Goal: Information Seeking & Learning: Find specific fact

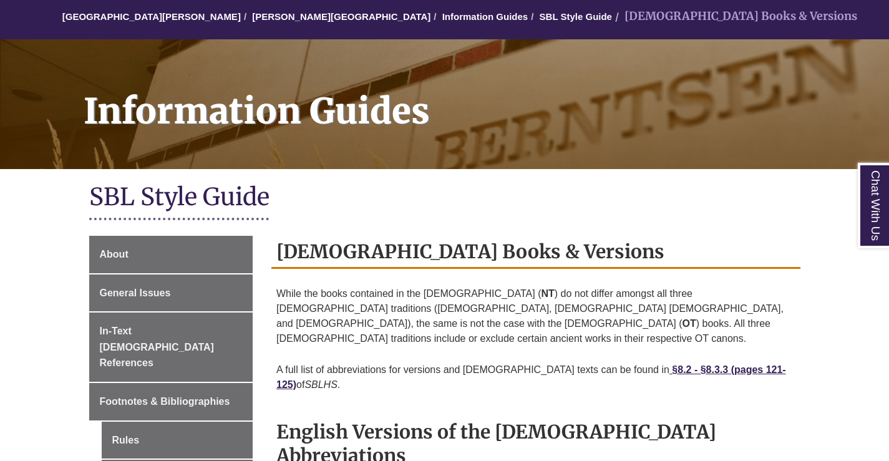
scroll to position [312, 0]
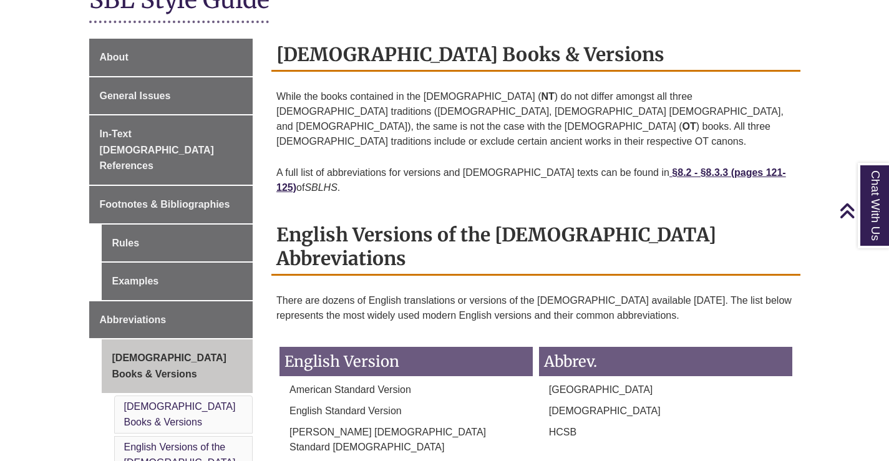
click at [457, 382] on p "American Standard Version" at bounding box center [406, 389] width 253 height 15
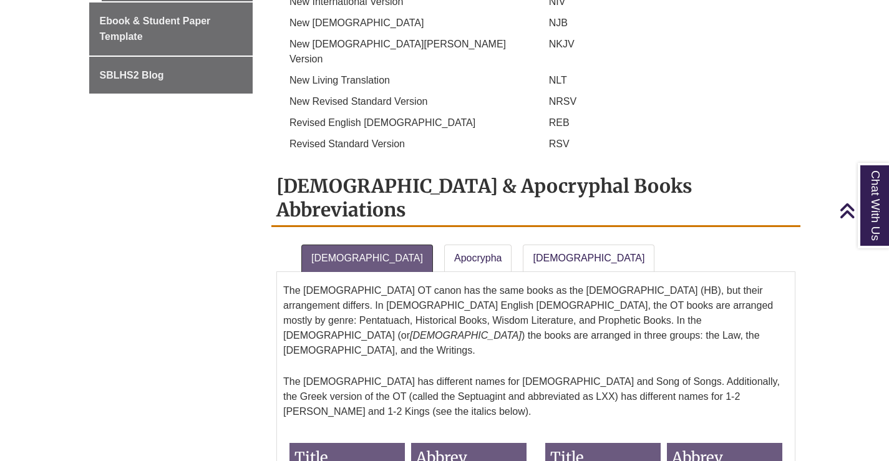
scroll to position [524, 0]
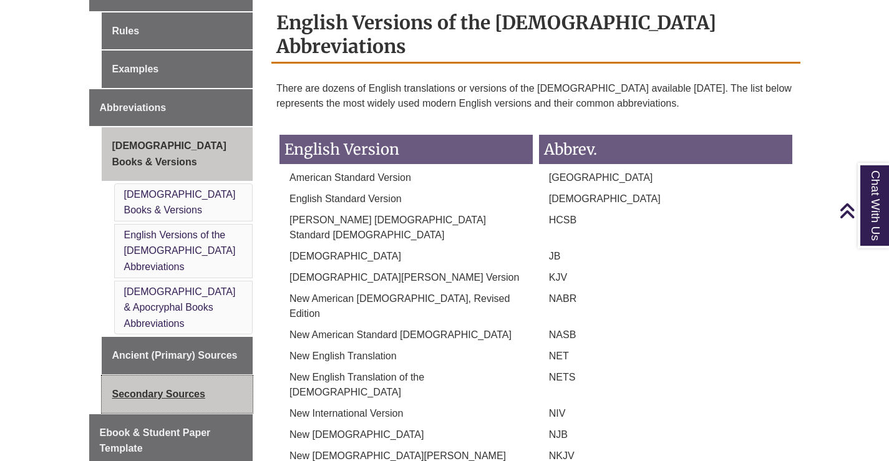
click at [170, 376] on link "Secondary Sources" at bounding box center [178, 394] width 152 height 37
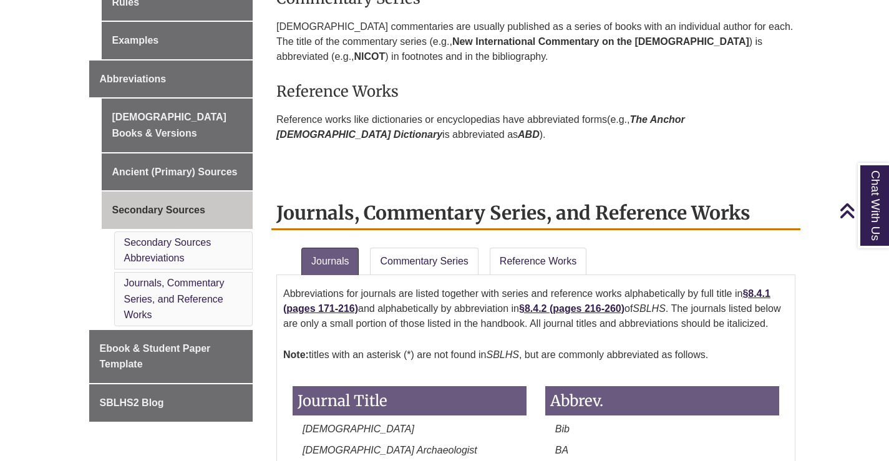
scroll to position [562, 0]
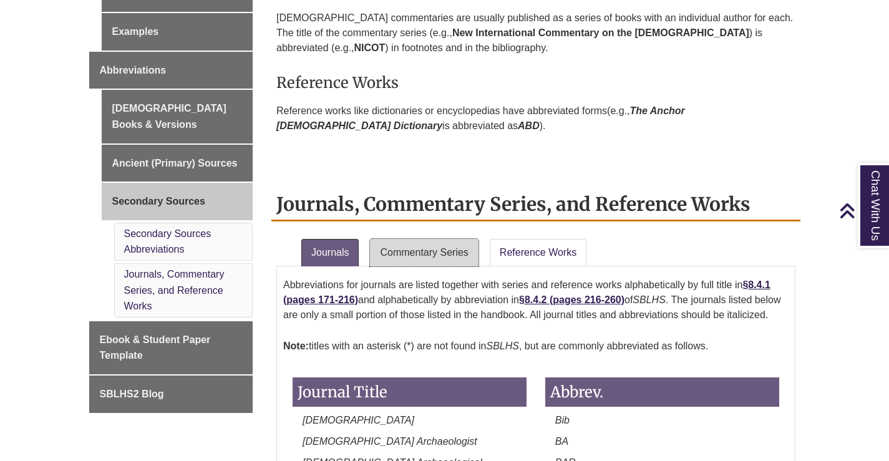
click at [443, 259] on link "Commentary Series" at bounding box center [424, 252] width 108 height 27
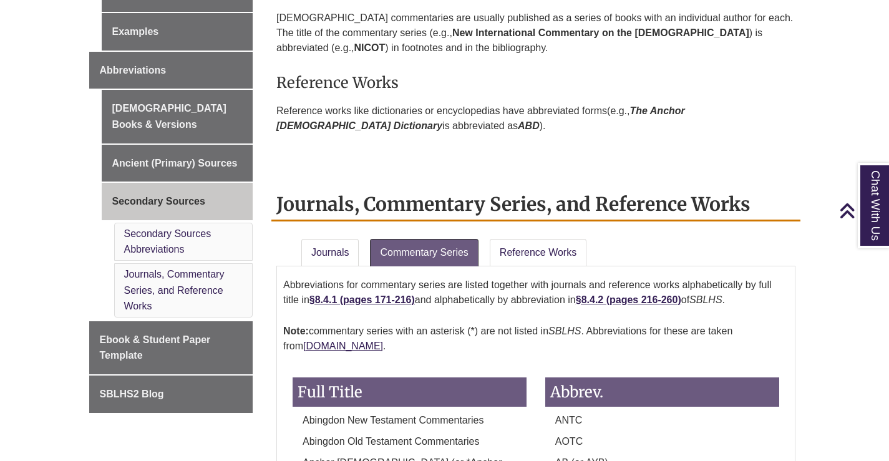
scroll to position [1091, 0]
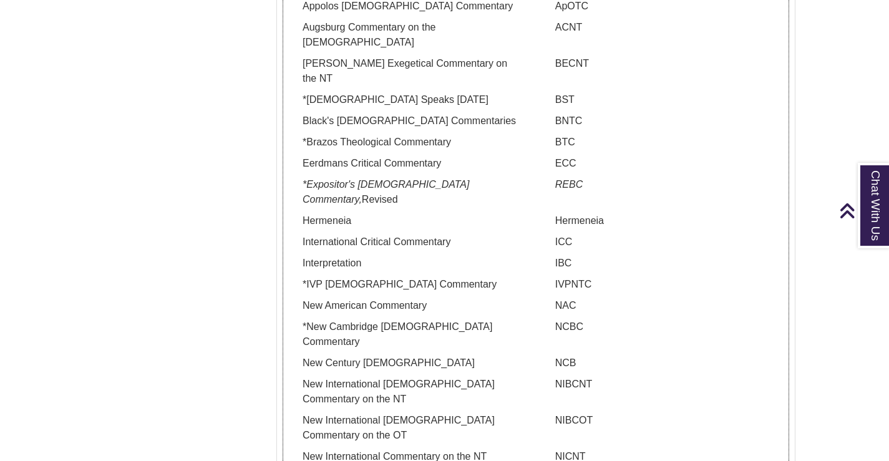
click at [558, 298] on p "NAC" at bounding box center [662, 305] width 234 height 15
copy p "NAC"
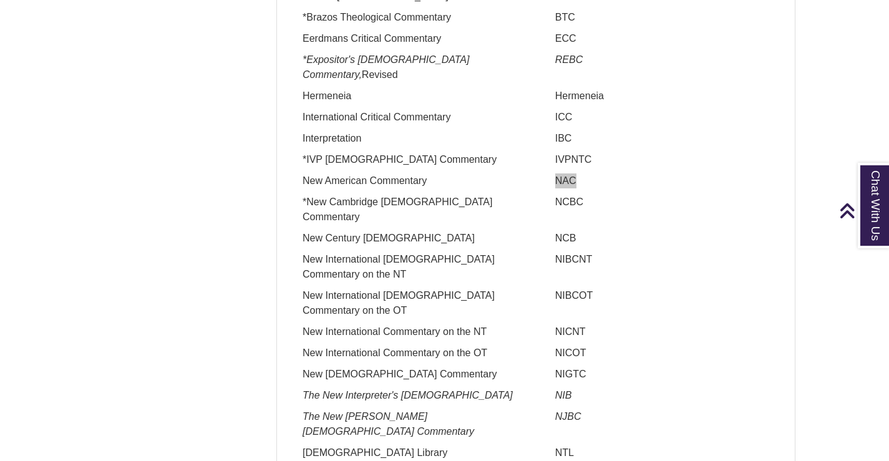
scroll to position [1278, 0]
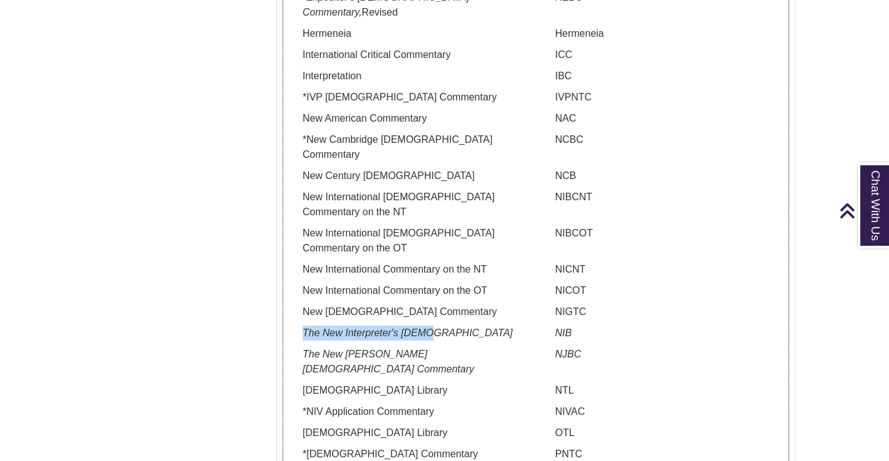
drag, startPoint x: 298, startPoint y: 258, endPoint x: 424, endPoint y: 258, distance: 126.0
click at [424, 326] on p "The New Interpreter's [DEMOGRAPHIC_DATA]" at bounding box center [410, 333] width 234 height 15
copy em "The New Interpreter's [DEMOGRAPHIC_DATA]"
click at [565, 326] on p "NIB" at bounding box center [662, 333] width 234 height 15
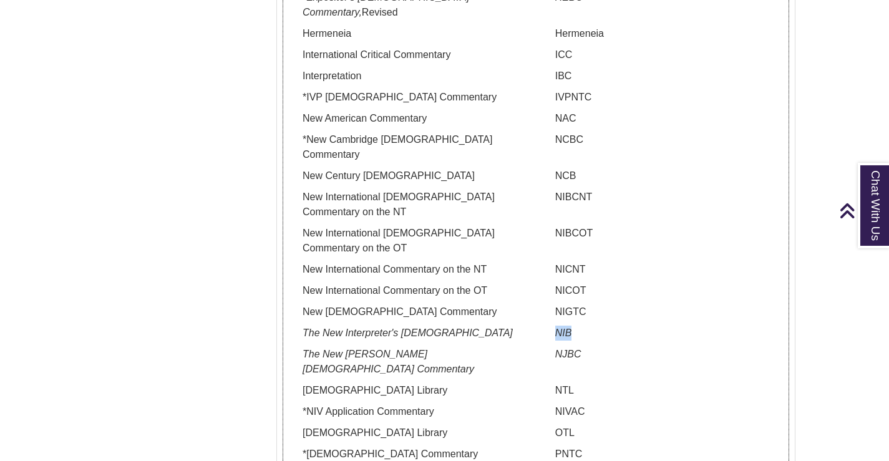
copy em "NIB"
click at [562, 262] on p "NICNT" at bounding box center [662, 269] width 234 height 15
copy p "NICNT"
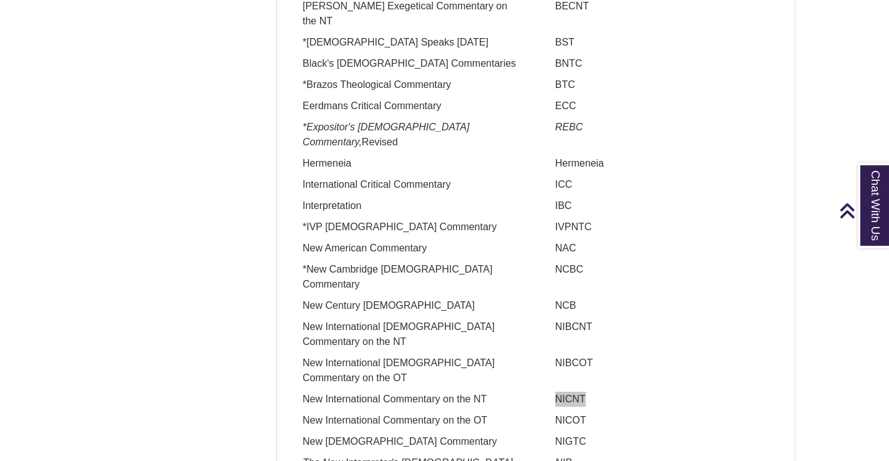
scroll to position [904, 0]
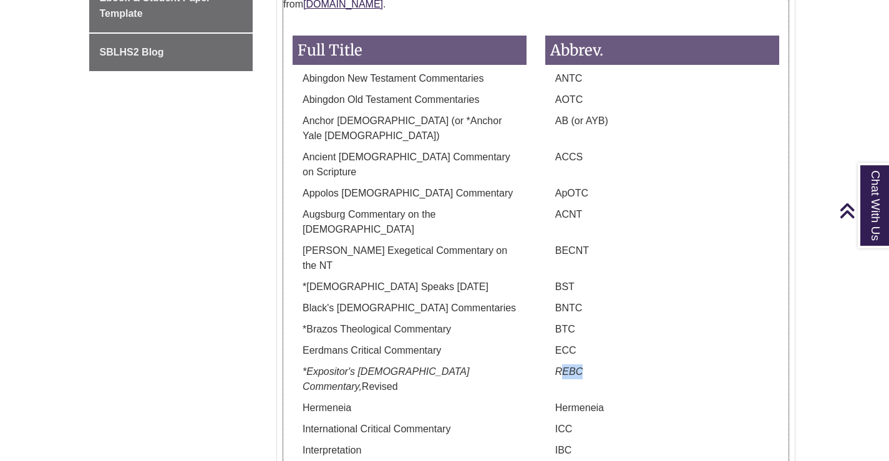
drag, startPoint x: 562, startPoint y: 310, endPoint x: 591, endPoint y: 309, distance: 29.3
click at [591, 364] on p "REBC" at bounding box center [662, 371] width 234 height 15
copy em "EBC"
click at [557, 301] on p "BNTC" at bounding box center [662, 308] width 234 height 15
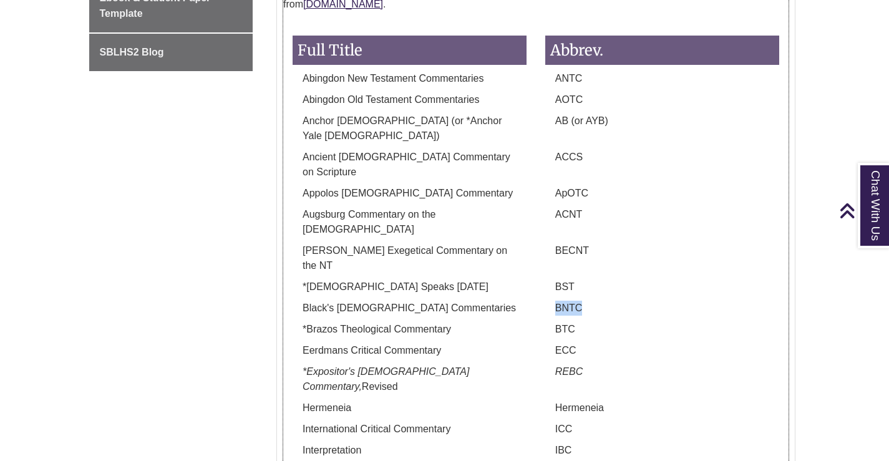
copy p "BNTC"
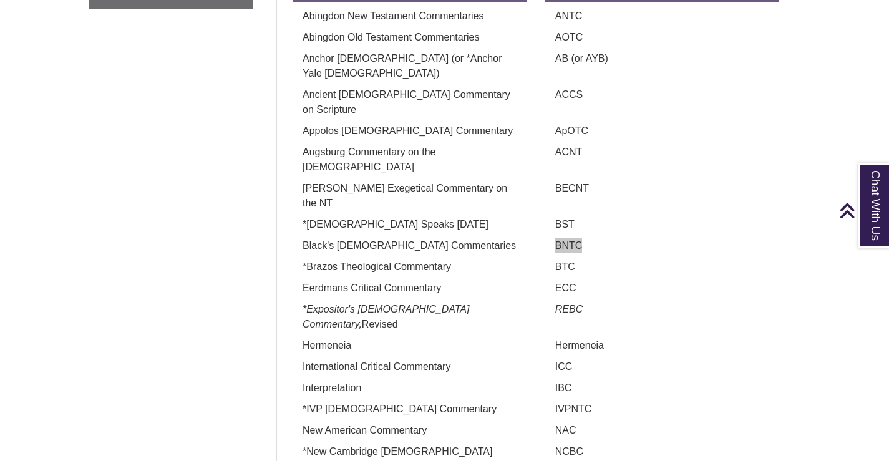
scroll to position [654, 0]
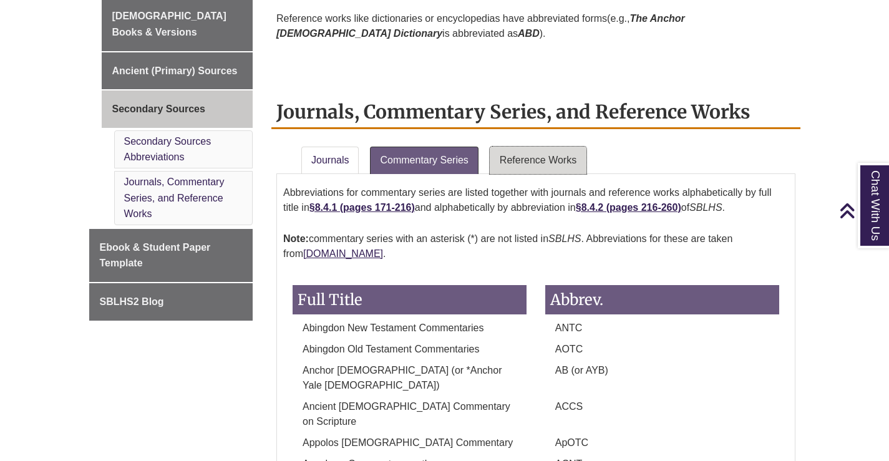
click at [547, 166] on link "Reference Works" at bounding box center [538, 160] width 97 height 27
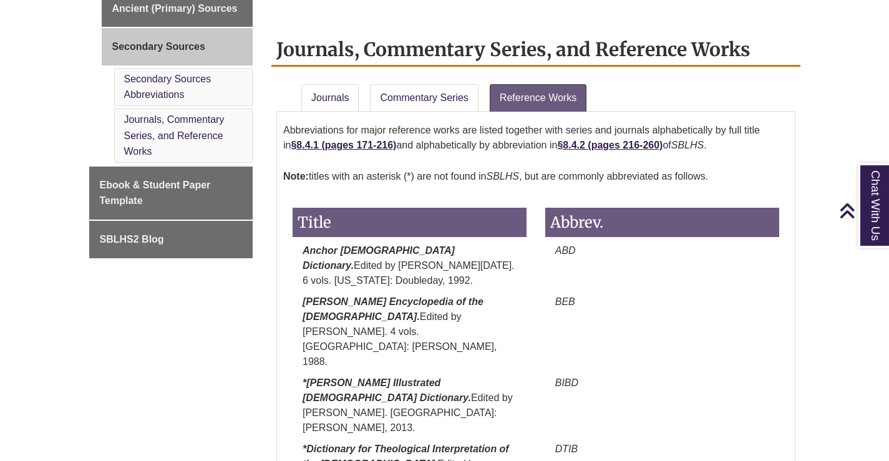
scroll to position [467, 0]
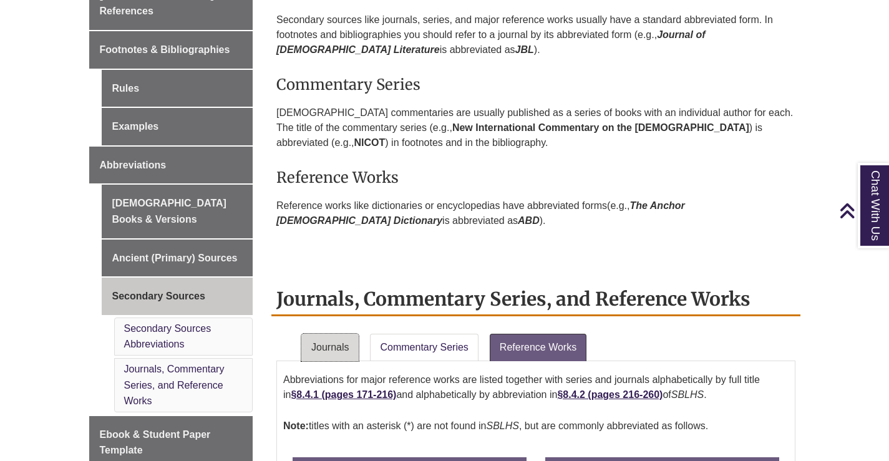
click at [323, 354] on link "Journals" at bounding box center [329, 347] width 57 height 27
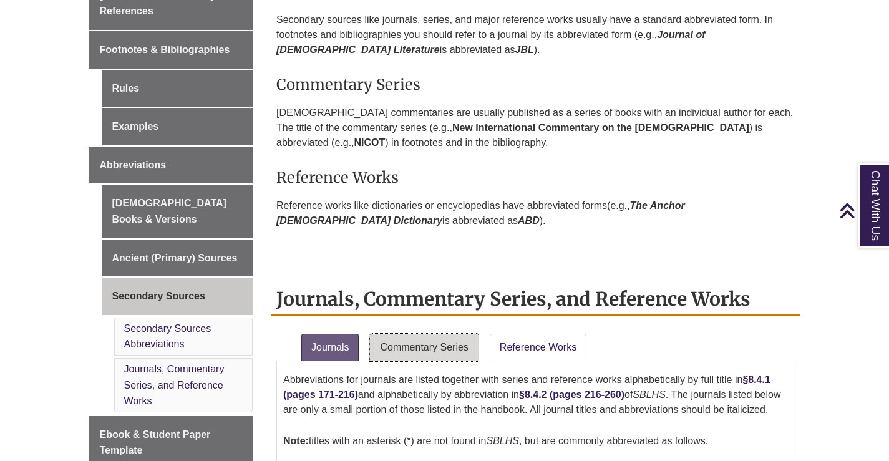
click at [430, 351] on link "Commentary Series" at bounding box center [424, 347] width 108 height 27
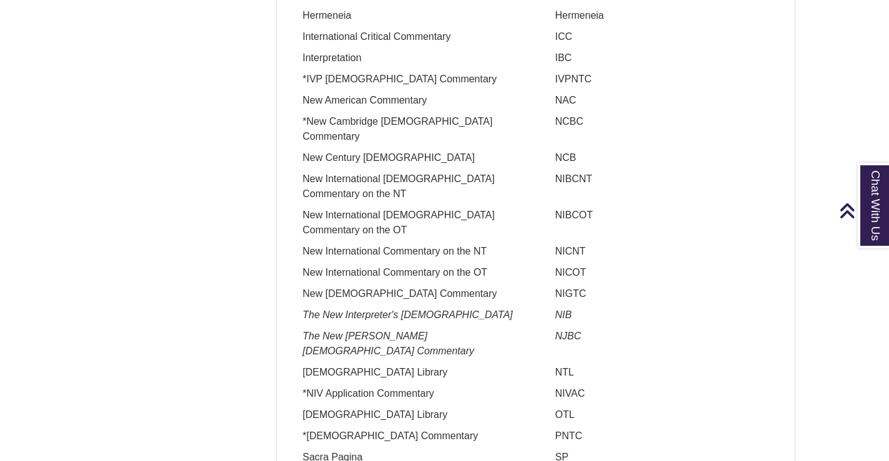
scroll to position [1403, 0]
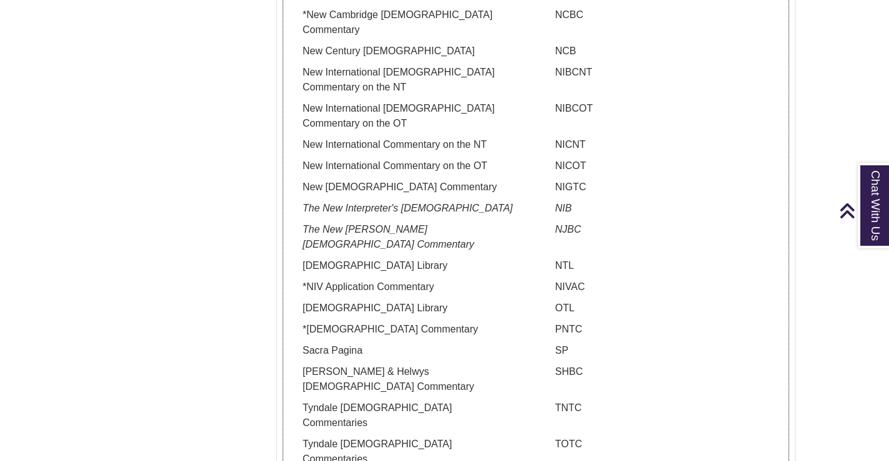
click at [568, 322] on p "PNTC" at bounding box center [662, 329] width 234 height 15
copy p "PNTC"
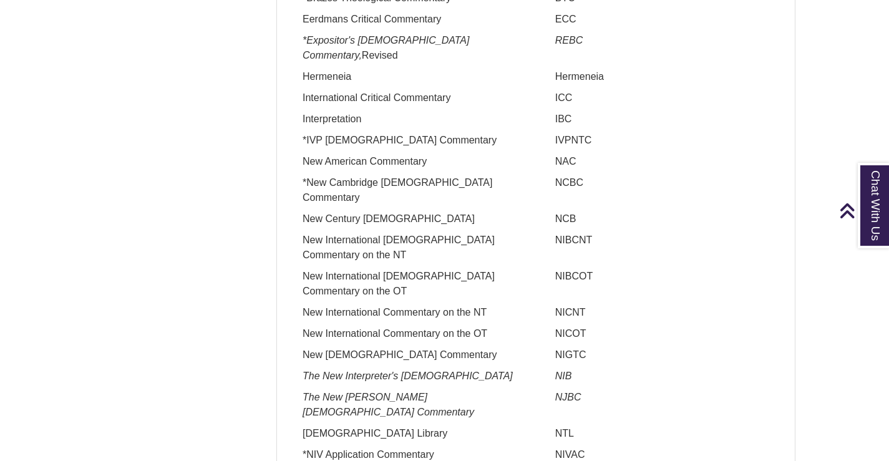
scroll to position [1215, 0]
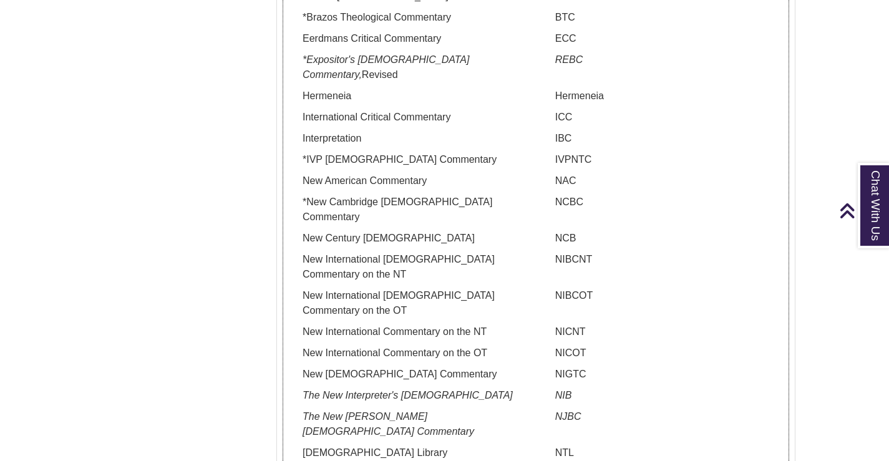
click at [563, 173] on p "NAC" at bounding box center [662, 180] width 234 height 15
copy p "NAC"
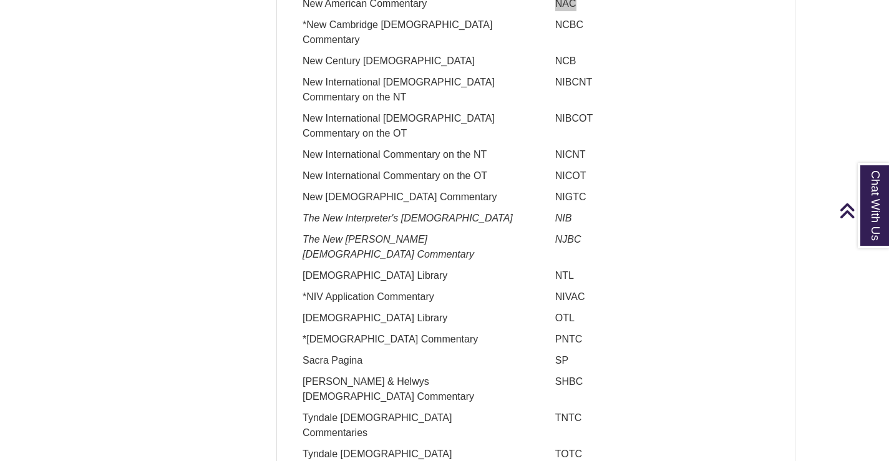
scroll to position [1465, 0]
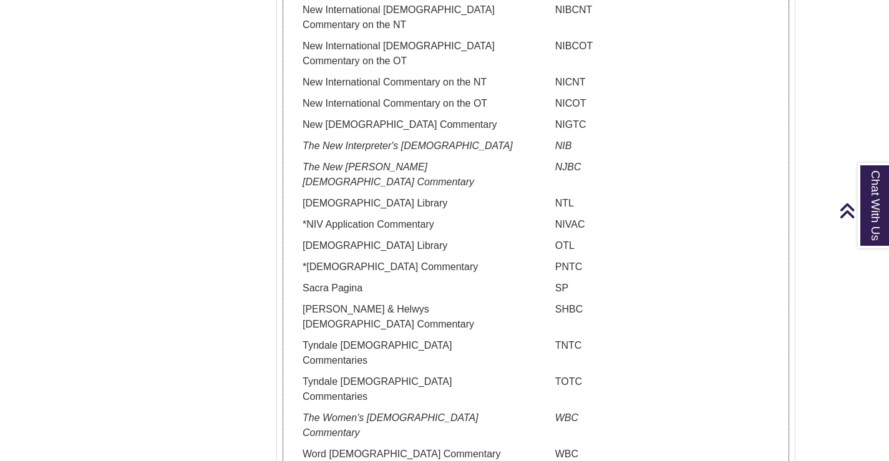
click at [570, 447] on p "WBC" at bounding box center [662, 454] width 234 height 15
copy p "WBC"
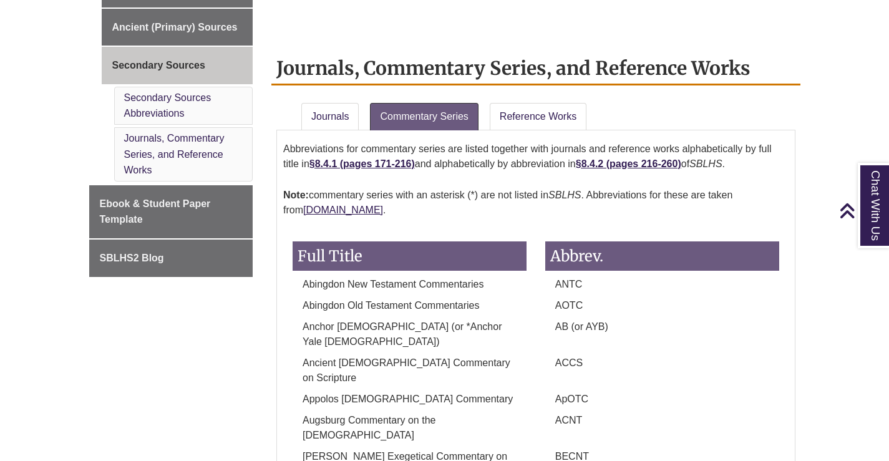
scroll to position [966, 0]
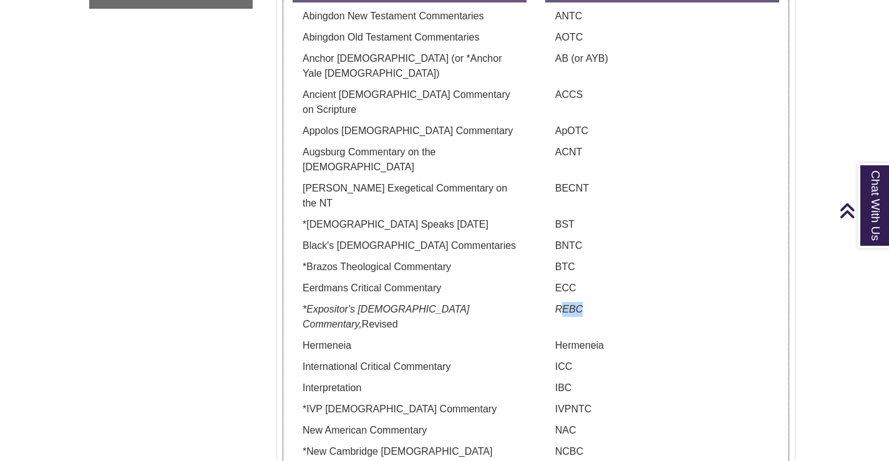
drag, startPoint x: 561, startPoint y: 250, endPoint x: 592, endPoint y: 250, distance: 30.6
click at [592, 302] on p "REBC" at bounding box center [662, 309] width 234 height 15
copy em "EBC"
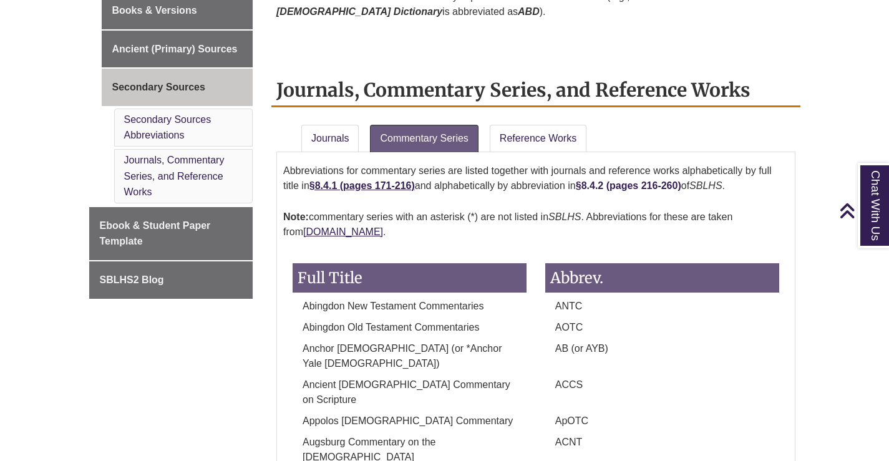
scroll to position [654, 0]
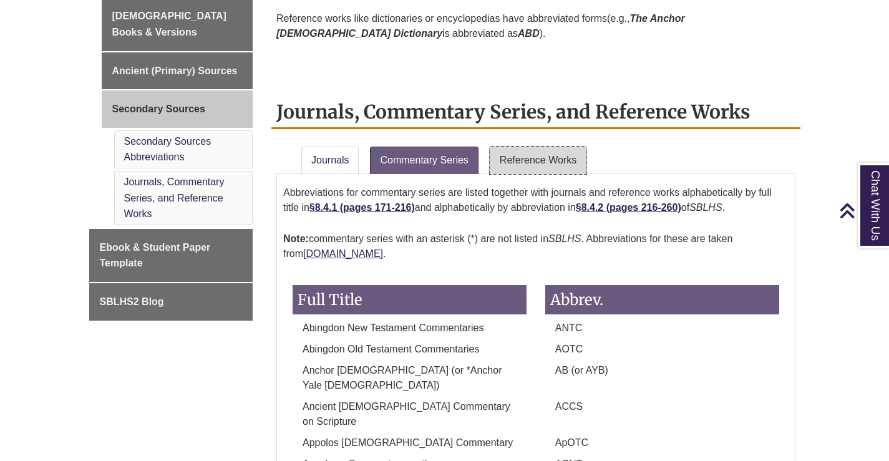
click at [557, 163] on link "Reference Works" at bounding box center [538, 160] width 97 height 27
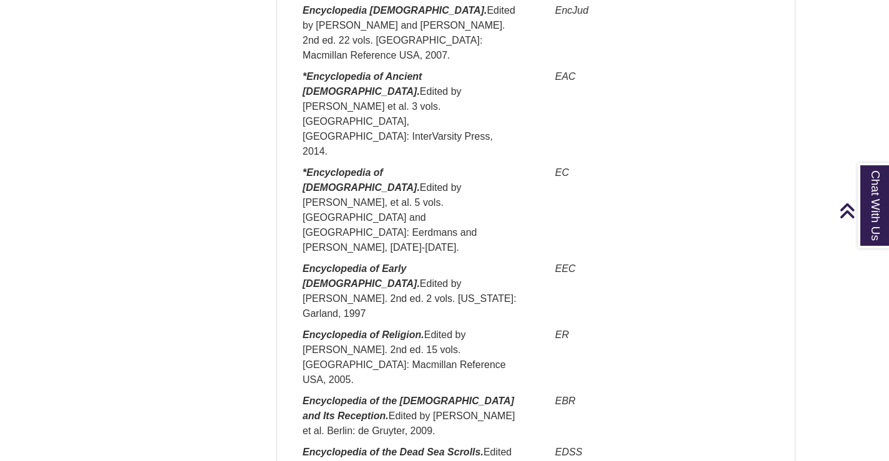
scroll to position [2432, 0]
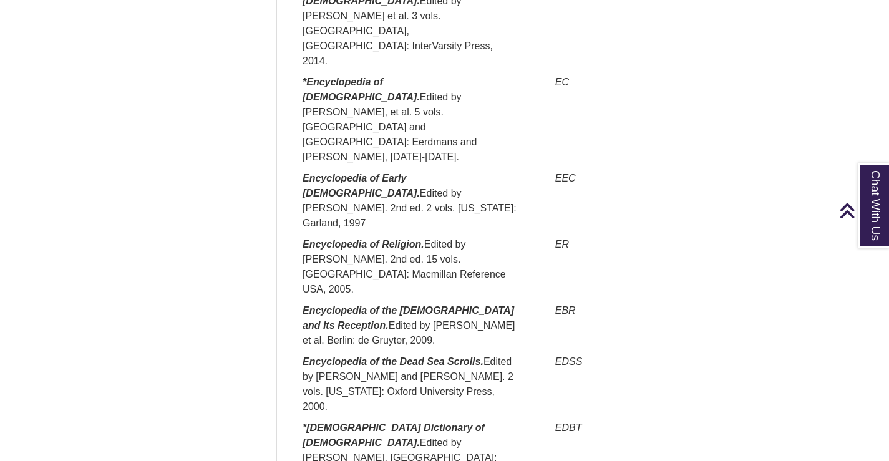
drag, startPoint x: 304, startPoint y: 244, endPoint x: 353, endPoint y: 259, distance: 50.3
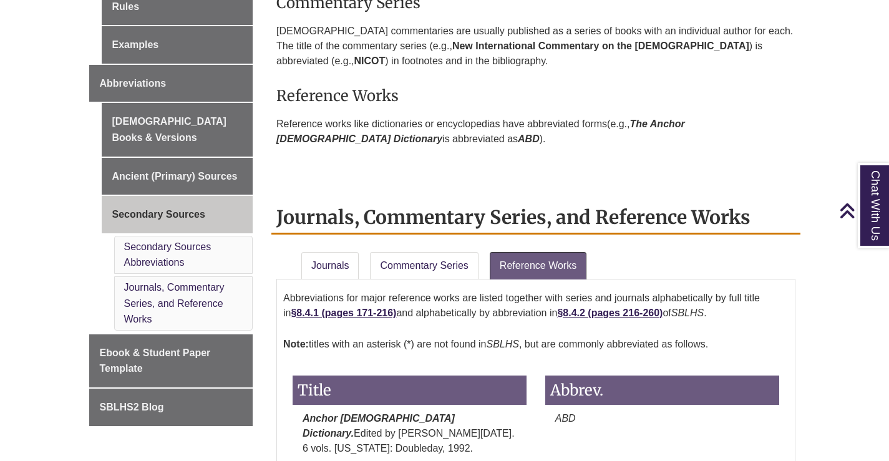
scroll to position [685, 0]
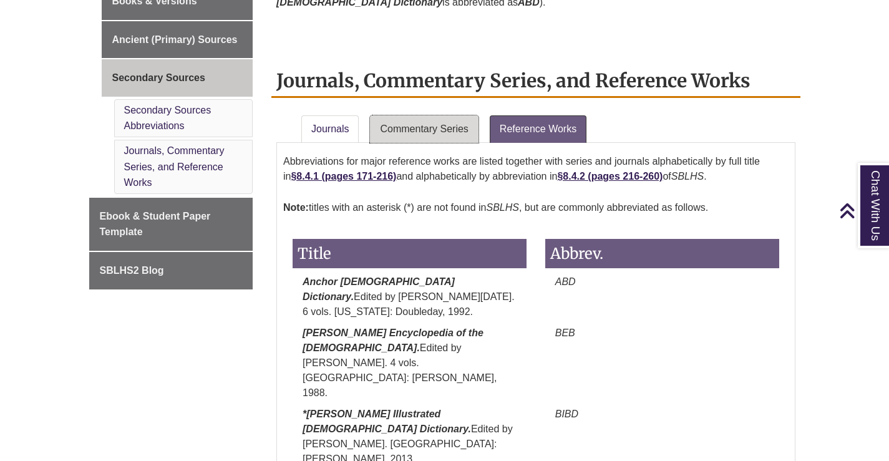
click at [425, 127] on link "Commentary Series" at bounding box center [424, 128] width 108 height 27
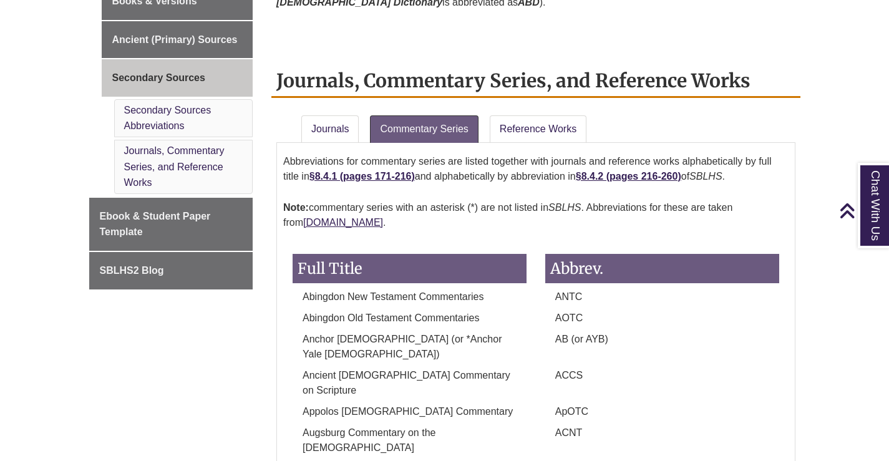
scroll to position [1475, 0]
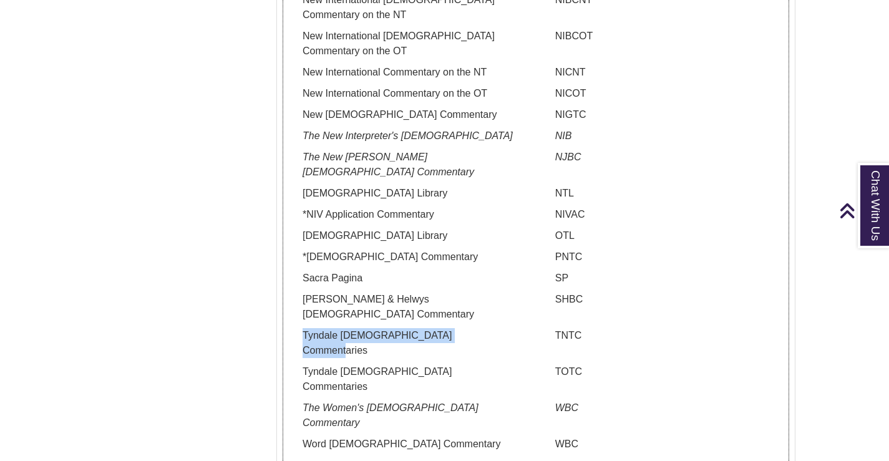
drag, startPoint x: 301, startPoint y: 227, endPoint x: 477, endPoint y: 228, distance: 175.3
click at [477, 328] on p "Tyndale [DEMOGRAPHIC_DATA] Commentaries" at bounding box center [410, 343] width 234 height 30
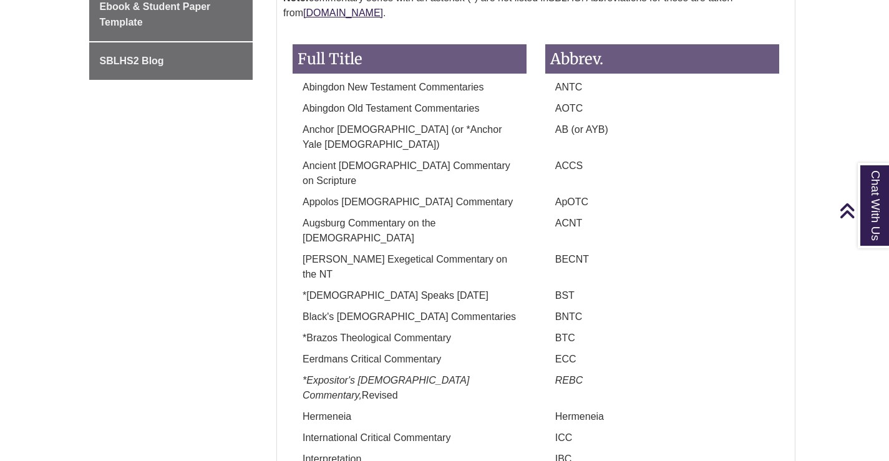
scroll to position [913, 0]
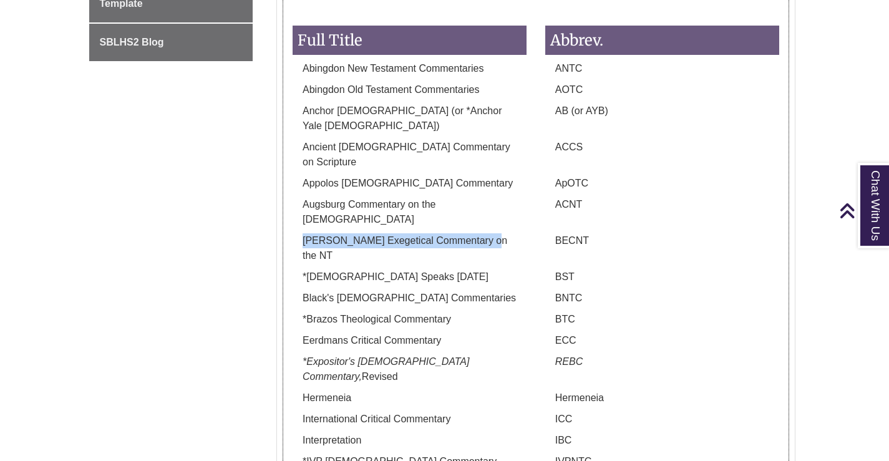
drag, startPoint x: 302, startPoint y: 198, endPoint x: 490, endPoint y: 198, distance: 187.8
click at [490, 233] on p "[PERSON_NAME] Exegetical Commentary on the NT" at bounding box center [410, 248] width 234 height 30
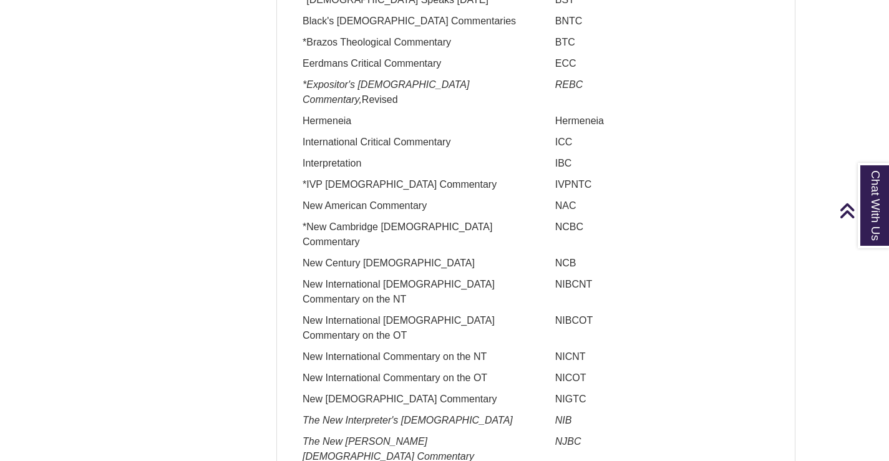
scroll to position [1225, 0]
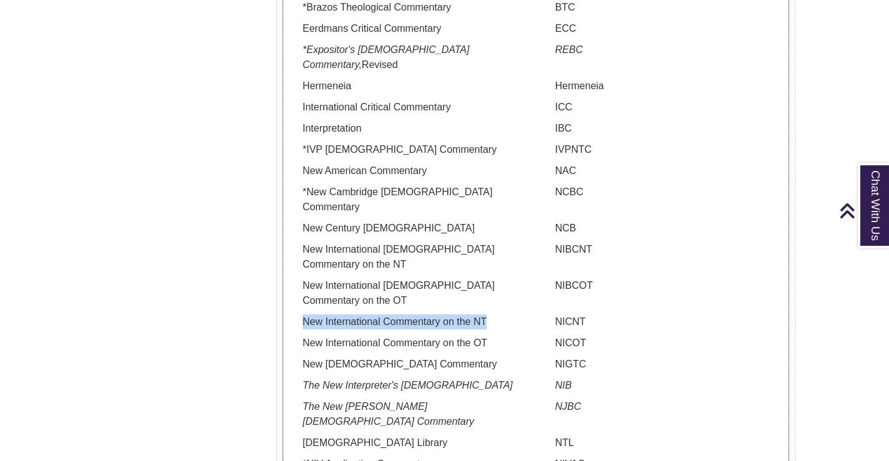
drag, startPoint x: 305, startPoint y: 231, endPoint x: 497, endPoint y: 231, distance: 192.2
click at [497, 314] on p "New International Commentary on the NT" at bounding box center [410, 321] width 234 height 15
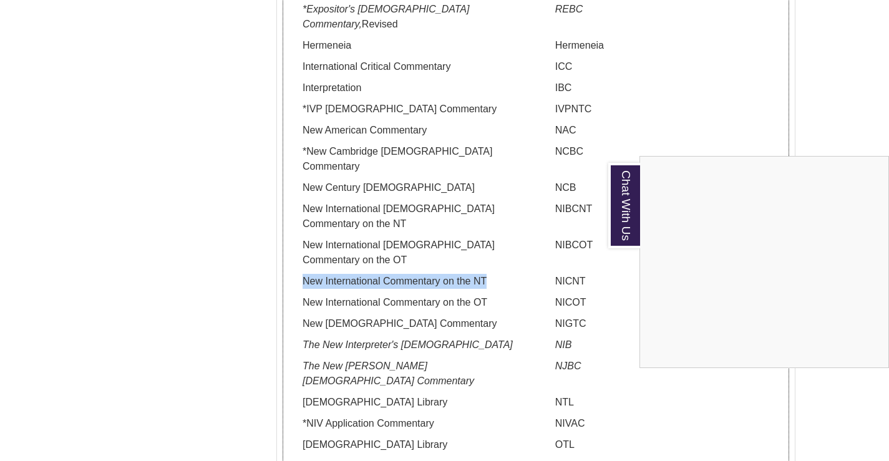
scroll to position [1288, 0]
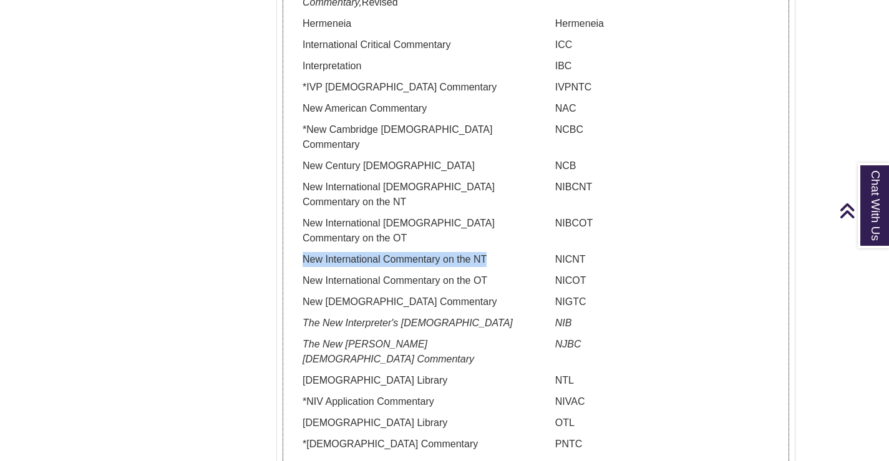
drag, startPoint x: 309, startPoint y: 351, endPoint x: 459, endPoint y: 351, distance: 149.8
click at [459, 437] on p "*[DEMOGRAPHIC_DATA] Commentary" at bounding box center [410, 444] width 234 height 15
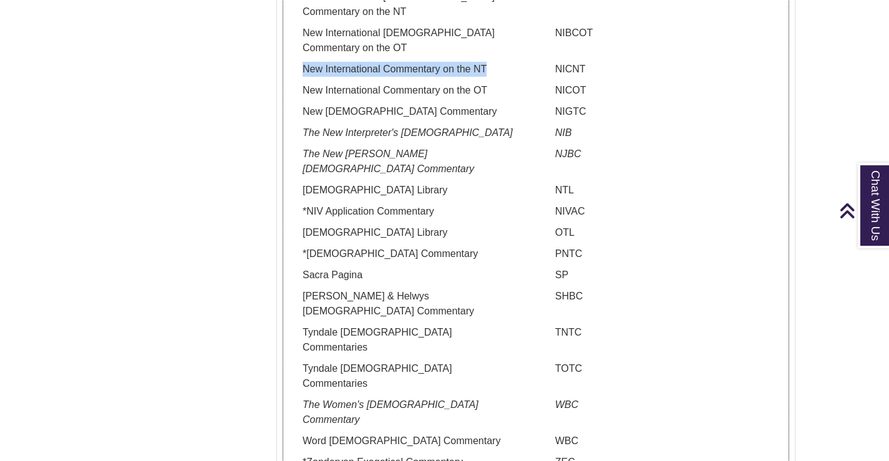
scroll to position [1537, 0]
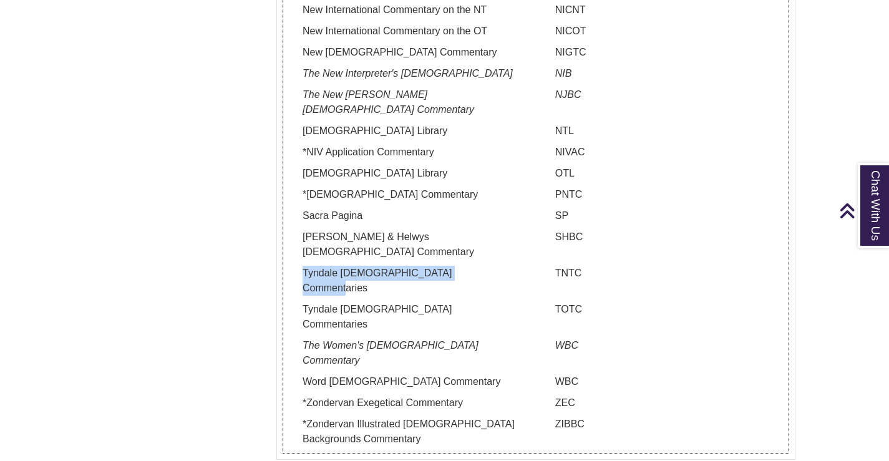
drag, startPoint x: 299, startPoint y: 166, endPoint x: 477, endPoint y: 166, distance: 177.8
click at [477, 266] on p "Tyndale [DEMOGRAPHIC_DATA] Commentaries" at bounding box center [410, 281] width 234 height 30
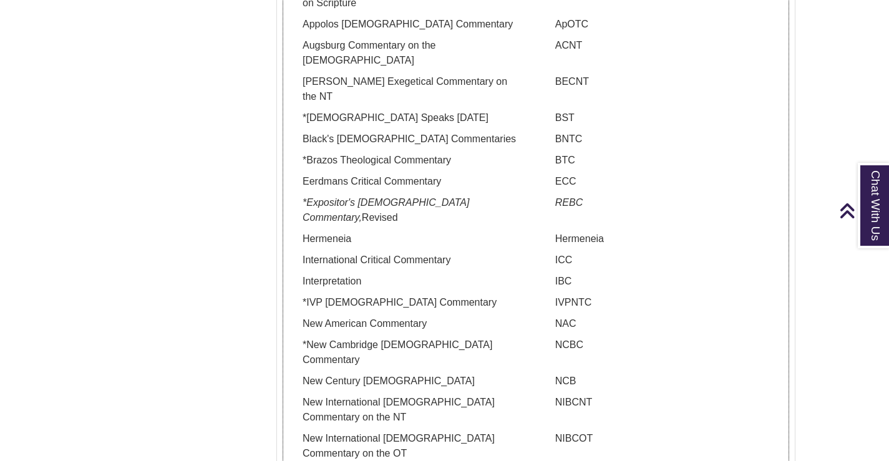
scroll to position [913, 0]
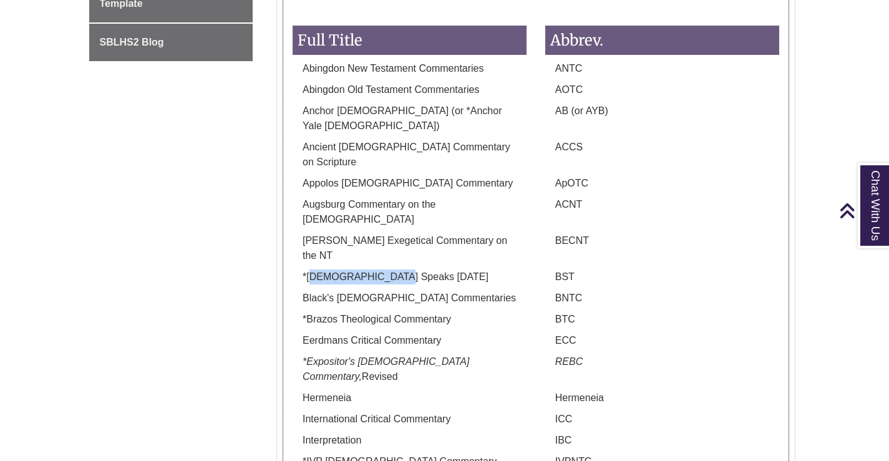
drag, startPoint x: 310, startPoint y: 215, endPoint x: 389, endPoint y: 215, distance: 79.2
click at [389, 270] on p "*[DEMOGRAPHIC_DATA] Speaks [DATE]" at bounding box center [410, 277] width 234 height 15
drag, startPoint x: 402, startPoint y: 215, endPoint x: 309, endPoint y: 218, distance: 93.0
click at [309, 270] on p "*[DEMOGRAPHIC_DATA] Speaks [DATE]" at bounding box center [410, 277] width 234 height 15
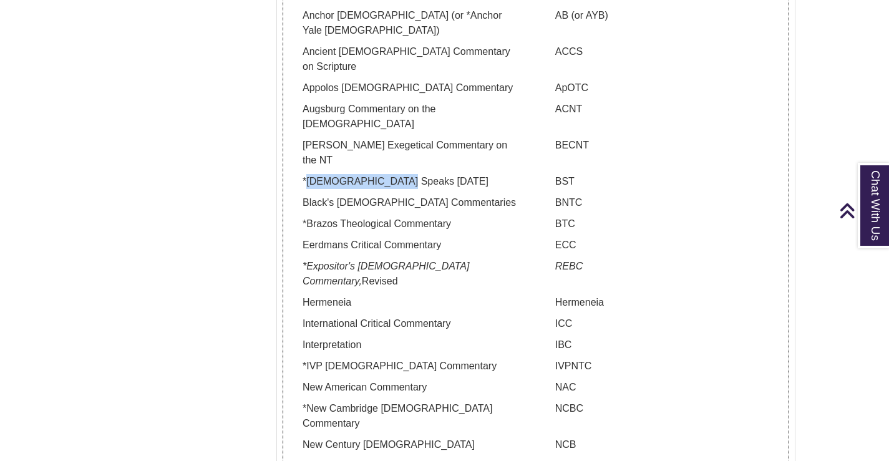
scroll to position [1038, 0]
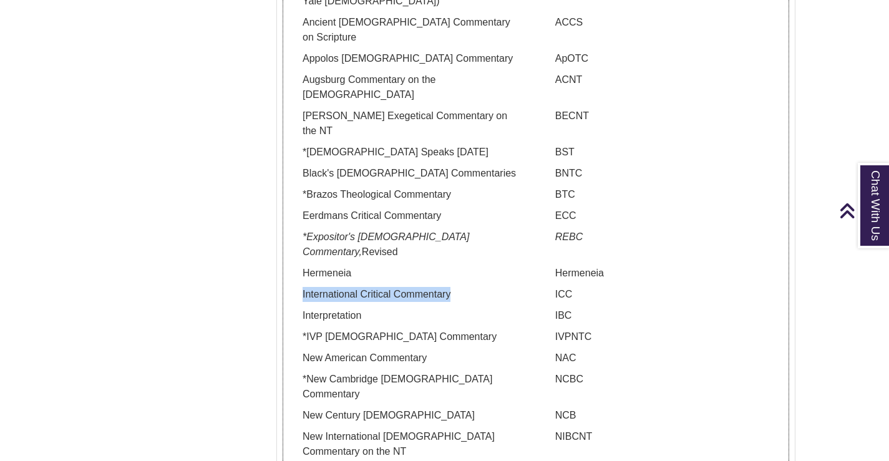
drag, startPoint x: 303, startPoint y: 221, endPoint x: 459, endPoint y: 221, distance: 156.0
click at [459, 287] on p "International Critical Commentary" at bounding box center [410, 294] width 234 height 15
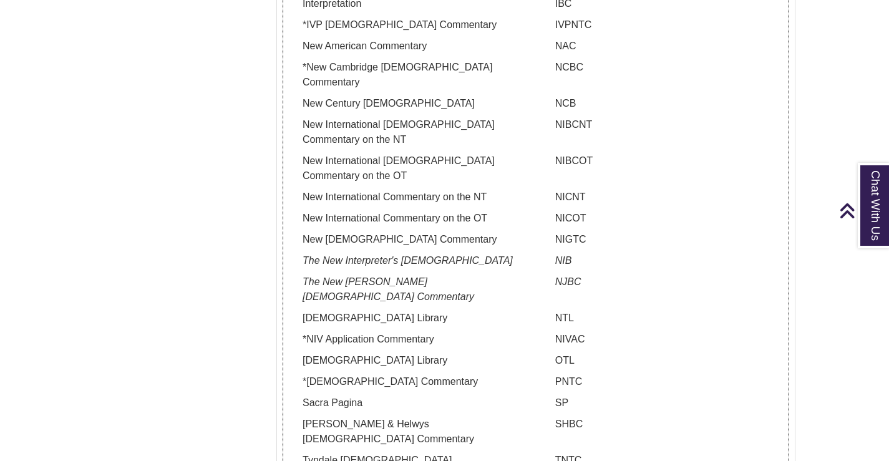
scroll to position [1413, 0]
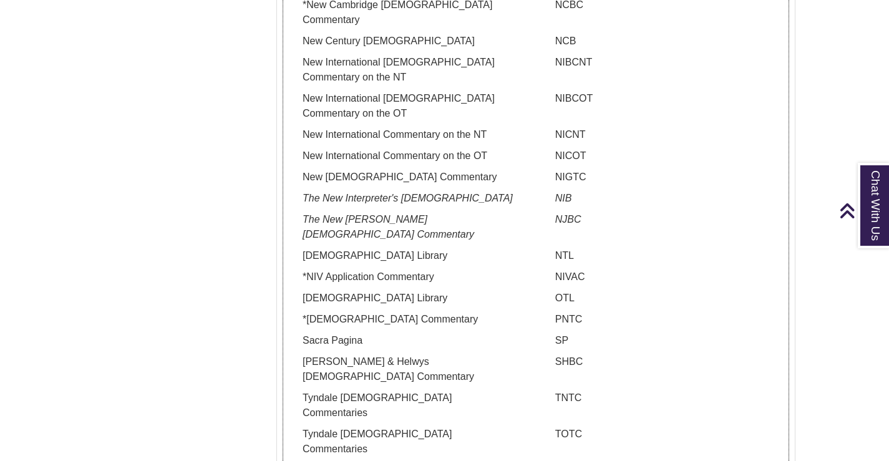
drag, startPoint x: 307, startPoint y: 227, endPoint x: 459, endPoint y: 227, distance: 152.2
click at [459, 312] on p "*[DEMOGRAPHIC_DATA] Commentary" at bounding box center [410, 319] width 234 height 15
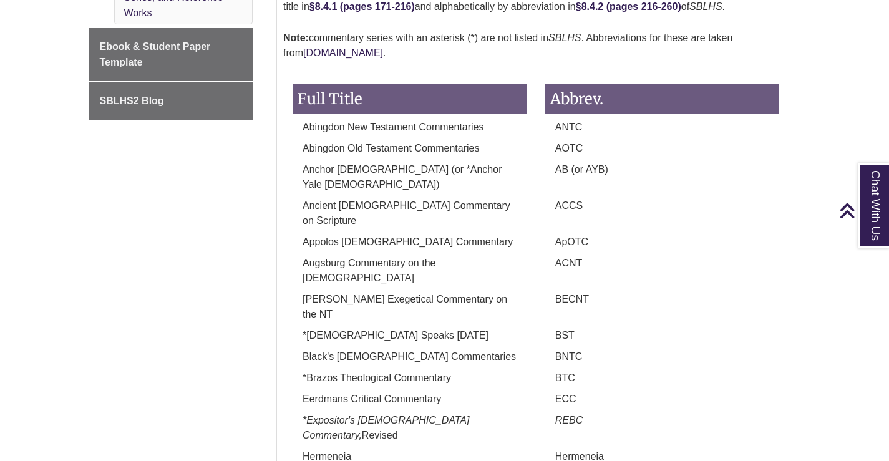
scroll to position [851, 0]
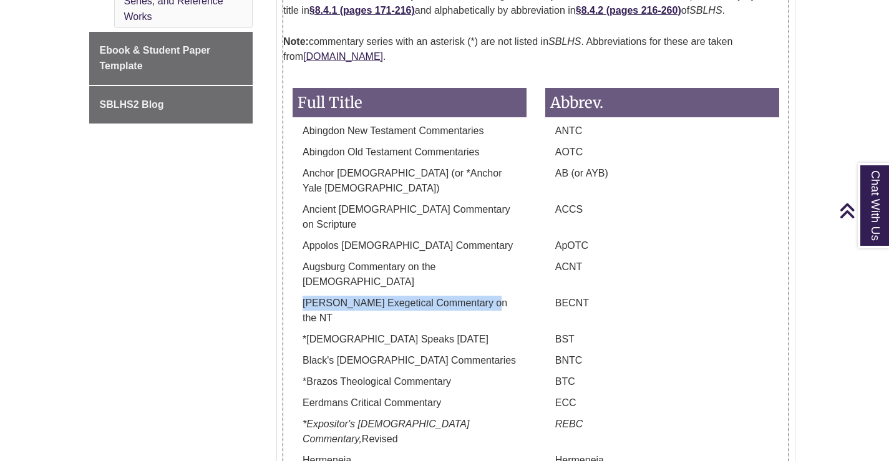
drag, startPoint x: 305, startPoint y: 258, endPoint x: 496, endPoint y: 256, distance: 191.0
click at [496, 296] on p "[PERSON_NAME] Exegetical Commentary on the NT" at bounding box center [410, 311] width 234 height 30
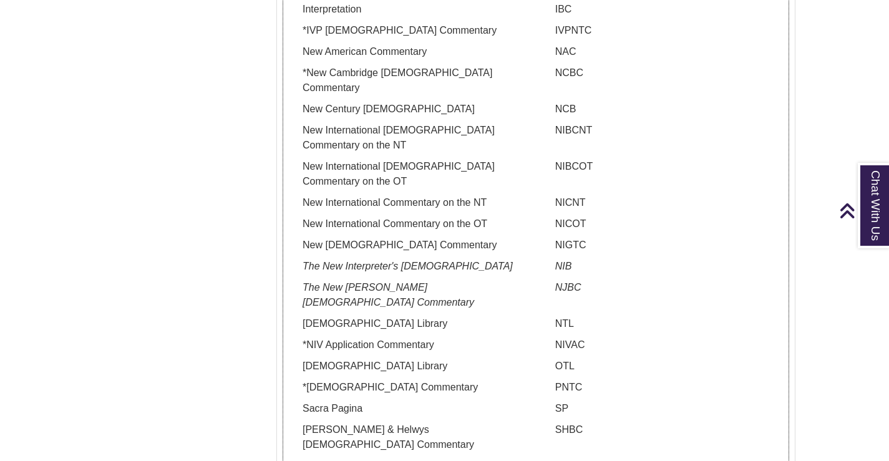
scroll to position [1475, 0]
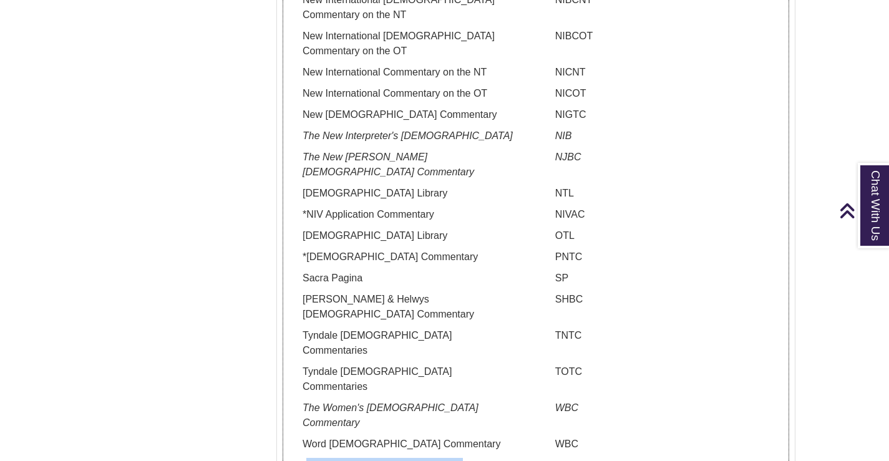
drag, startPoint x: 462, startPoint y: 315, endPoint x: 309, endPoint y: 317, distance: 152.9
click at [309, 458] on p "*Zondervan Exegetical Commentary" at bounding box center [410, 465] width 234 height 15
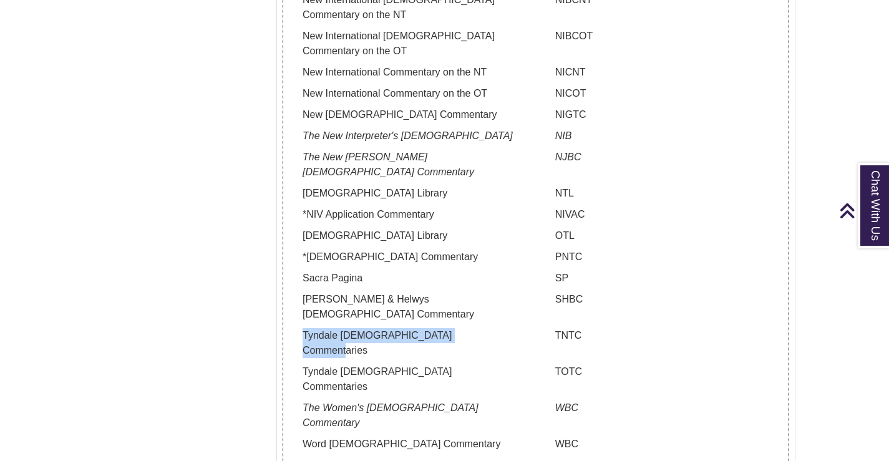
drag, startPoint x: 480, startPoint y: 232, endPoint x: 304, endPoint y: 232, distance: 176.6
click at [304, 328] on p "Tyndale [DEMOGRAPHIC_DATA] Commentaries" at bounding box center [410, 343] width 234 height 30
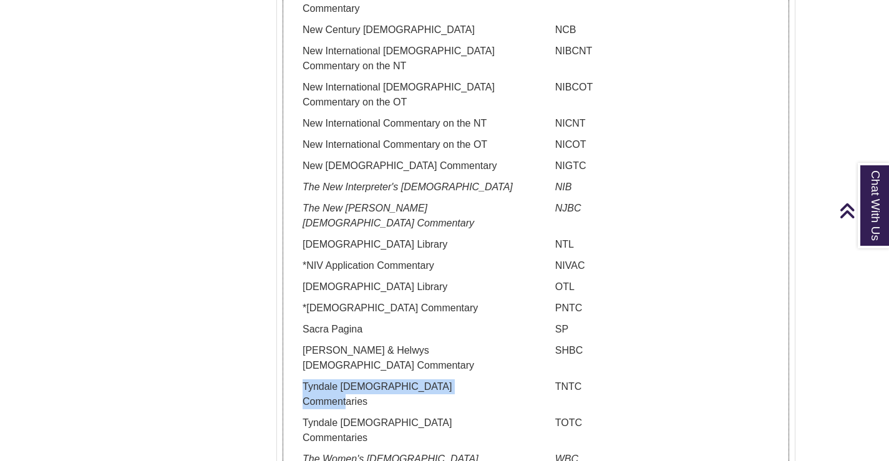
scroll to position [1288, 0]
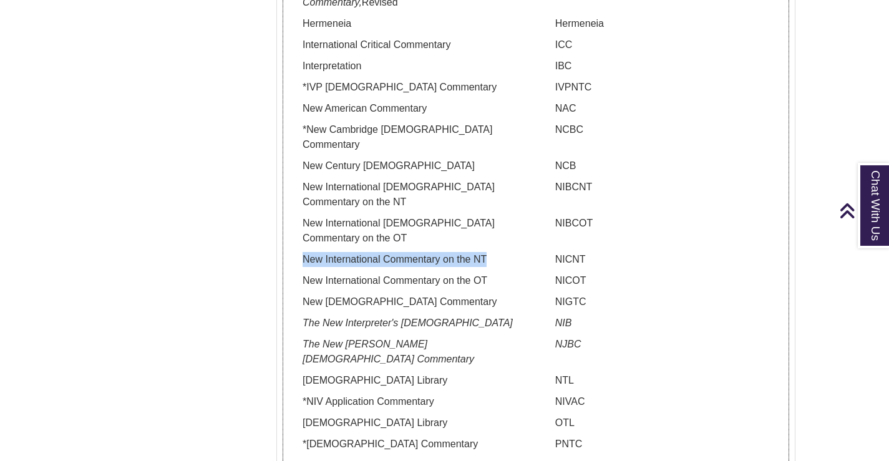
drag, startPoint x: 303, startPoint y: 165, endPoint x: 510, endPoint y: 165, distance: 206.5
click at [510, 252] on p "New International Commentary on the NT" at bounding box center [410, 259] width 234 height 15
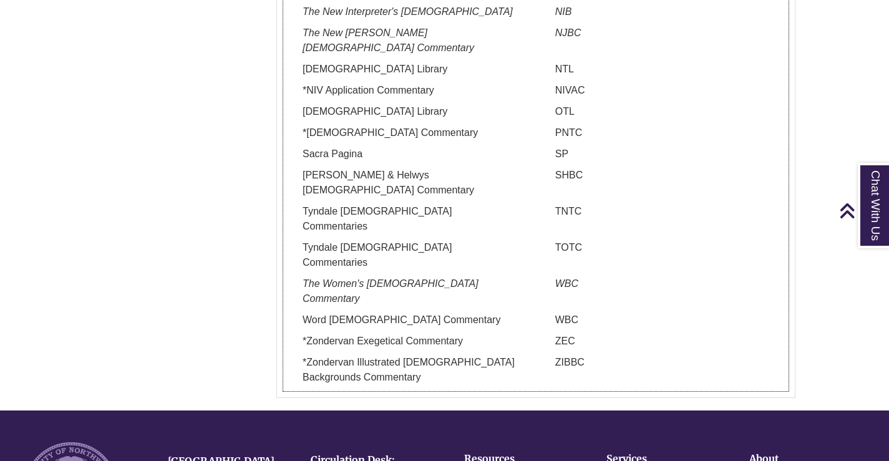
scroll to position [1600, 0]
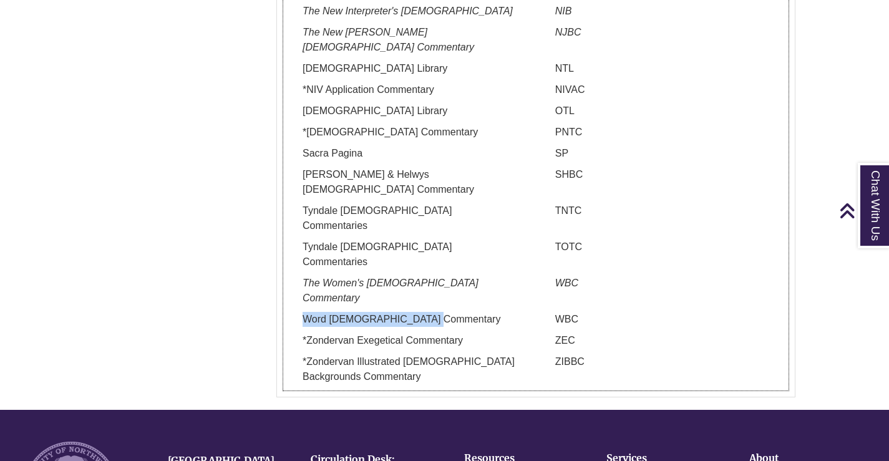
drag, startPoint x: 304, startPoint y: 168, endPoint x: 425, endPoint y: 172, distance: 120.5
click at [425, 312] on p "Word [DEMOGRAPHIC_DATA] Commentary" at bounding box center [410, 319] width 234 height 15
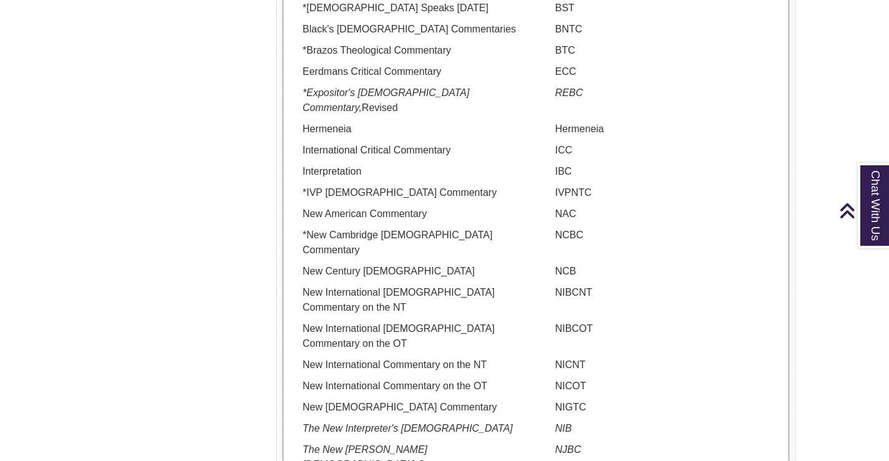
scroll to position [1163, 0]
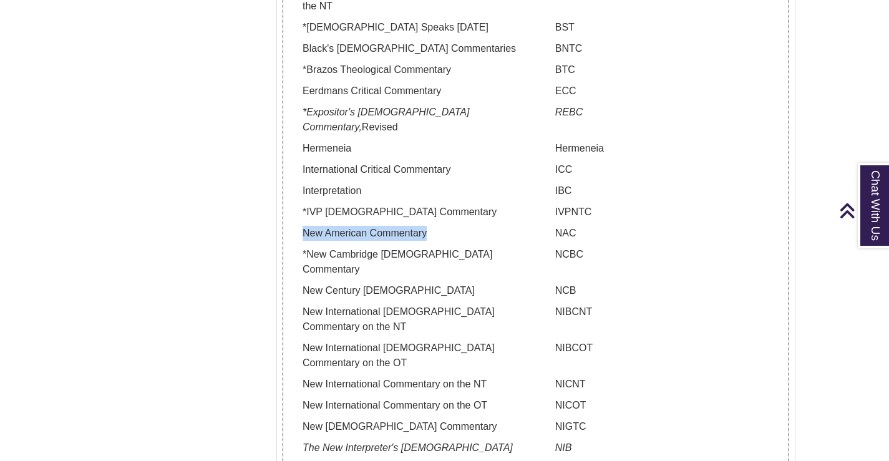
drag, startPoint x: 300, startPoint y: 157, endPoint x: 430, endPoint y: 157, distance: 129.8
click at [430, 226] on p "New American Commentary" at bounding box center [410, 233] width 234 height 15
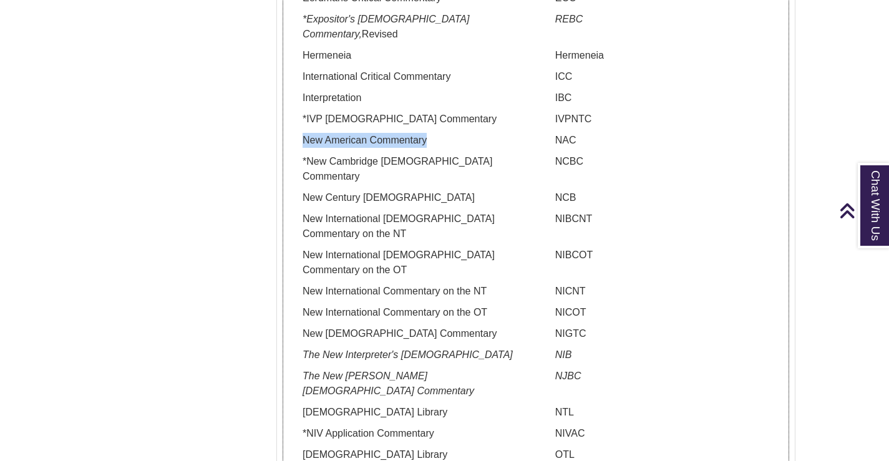
scroll to position [1288, 0]
